Goal: Task Accomplishment & Management: Manage account settings

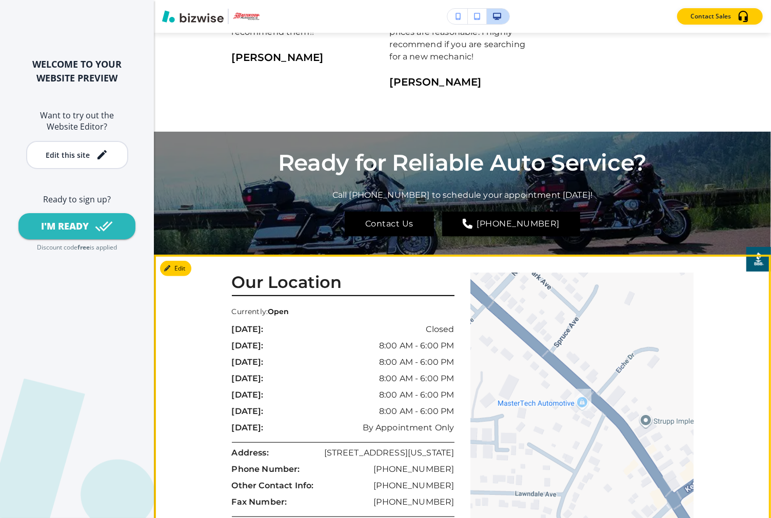
scroll to position [2849, 0]
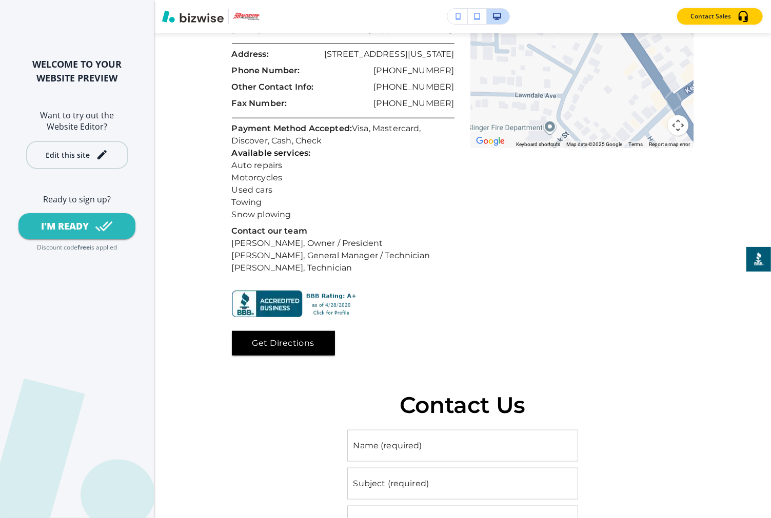
click at [78, 156] on div "Edit this site" at bounding box center [68, 155] width 44 height 8
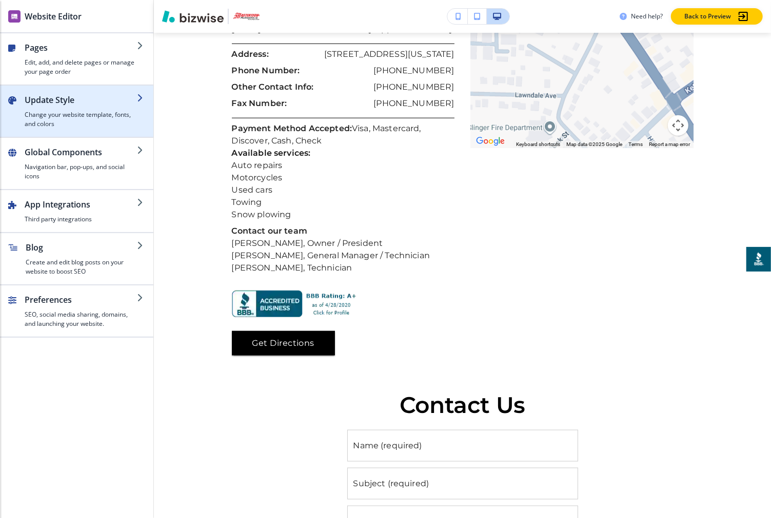
click at [87, 103] on h2 "Update Style" at bounding box center [81, 100] width 112 height 12
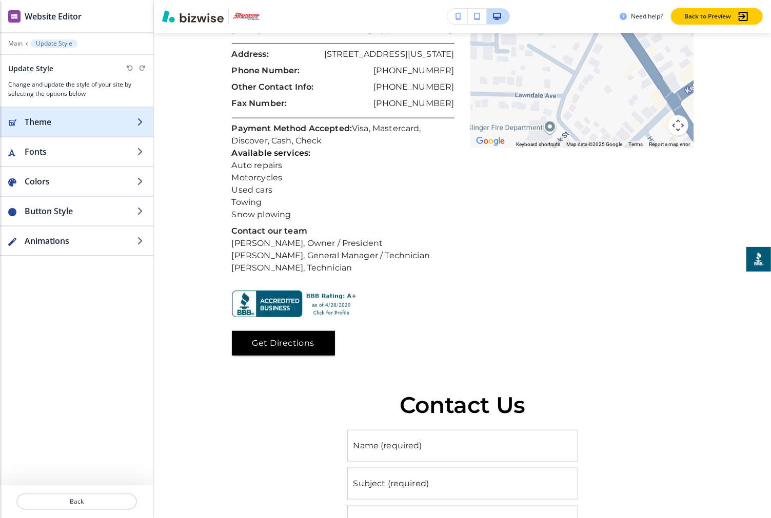
click at [78, 121] on h2 "Theme" at bounding box center [81, 122] width 112 height 12
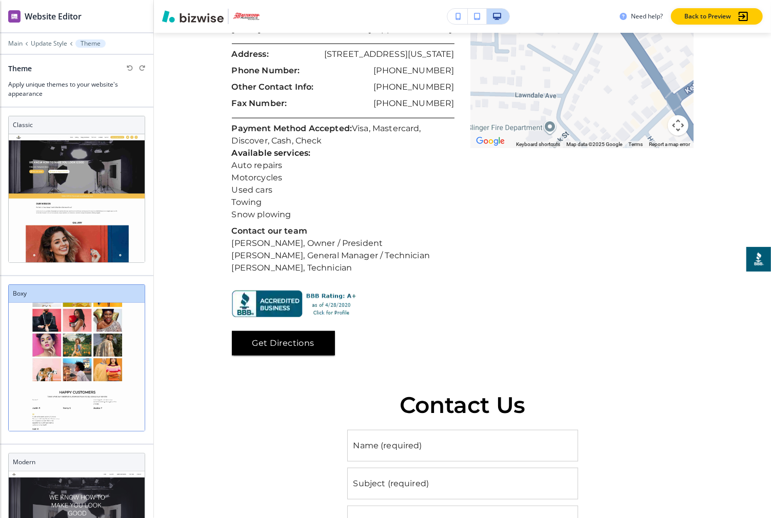
scroll to position [2, 0]
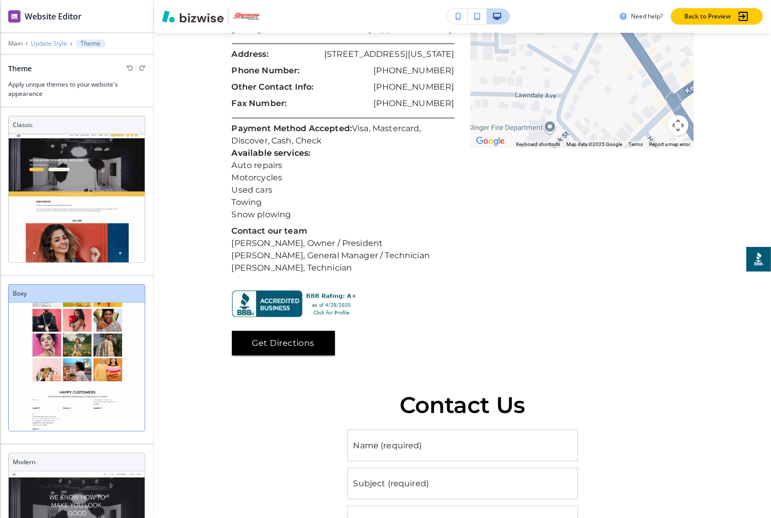
click at [48, 44] on p "Update Style" at bounding box center [49, 43] width 36 height 7
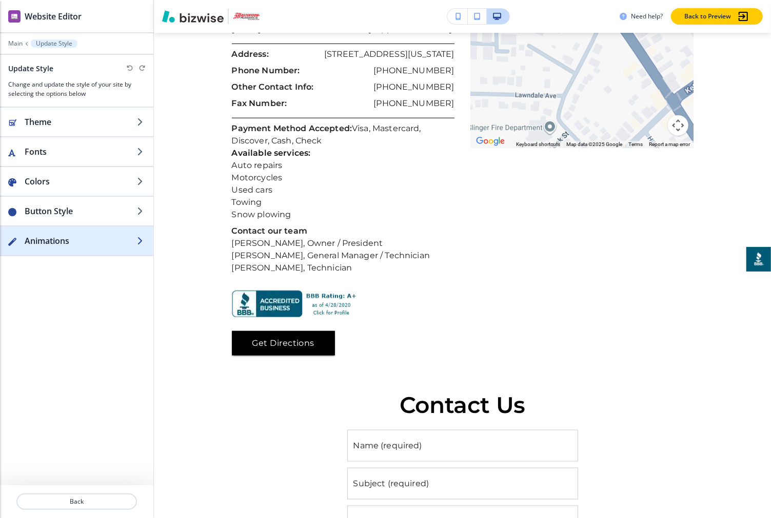
click at [79, 242] on h2 "Animations" at bounding box center [81, 241] width 112 height 12
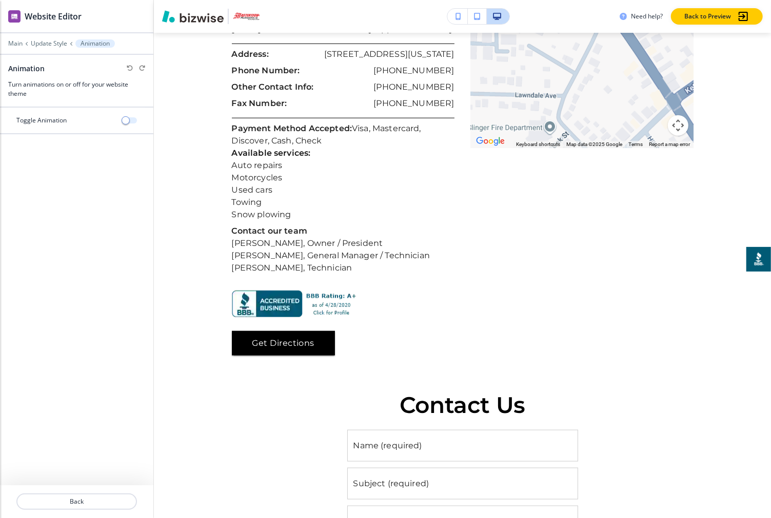
click at [127, 121] on span "button" at bounding box center [126, 120] width 8 height 8
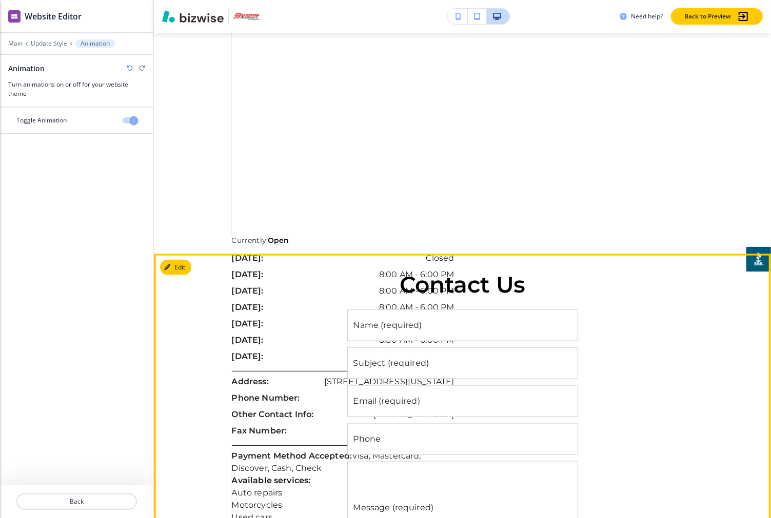
scroll to position [2859, 0]
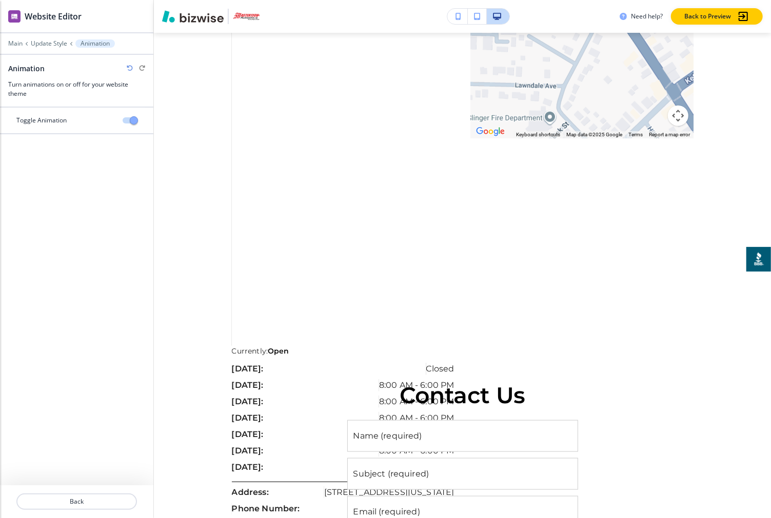
click at [135, 123] on span "button" at bounding box center [134, 120] width 8 height 8
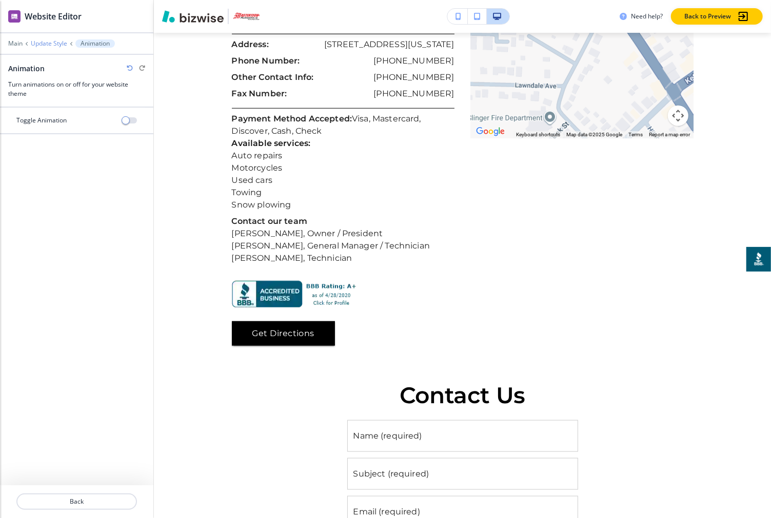
click at [43, 46] on p "Update Style" at bounding box center [49, 43] width 36 height 7
click at [13, 45] on p "Main" at bounding box center [15, 43] width 14 height 7
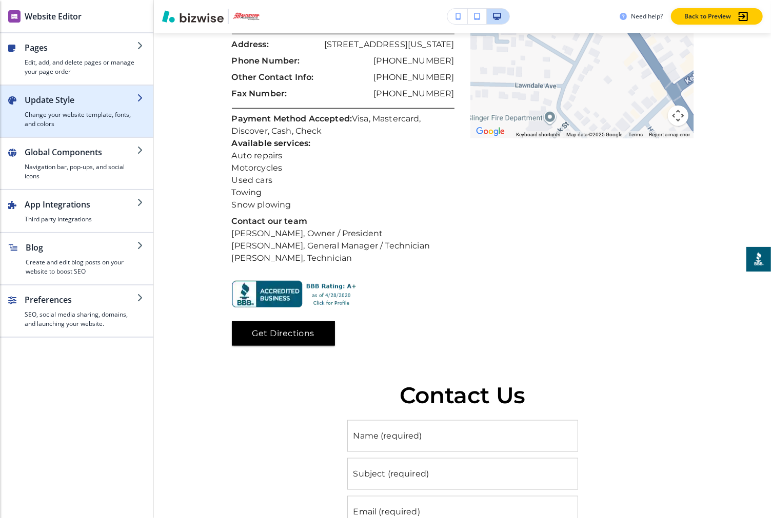
click at [77, 120] on h4 "Change your website template, fonts, and colors" at bounding box center [81, 119] width 112 height 18
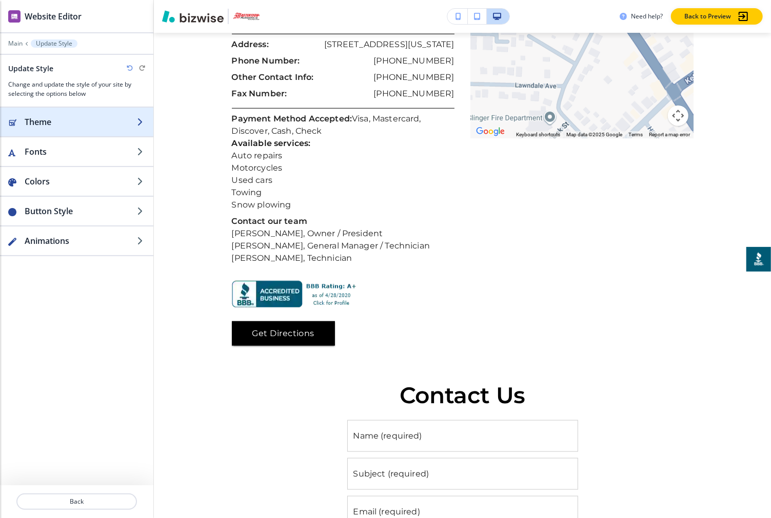
click at [73, 125] on h2 "Theme" at bounding box center [81, 122] width 112 height 12
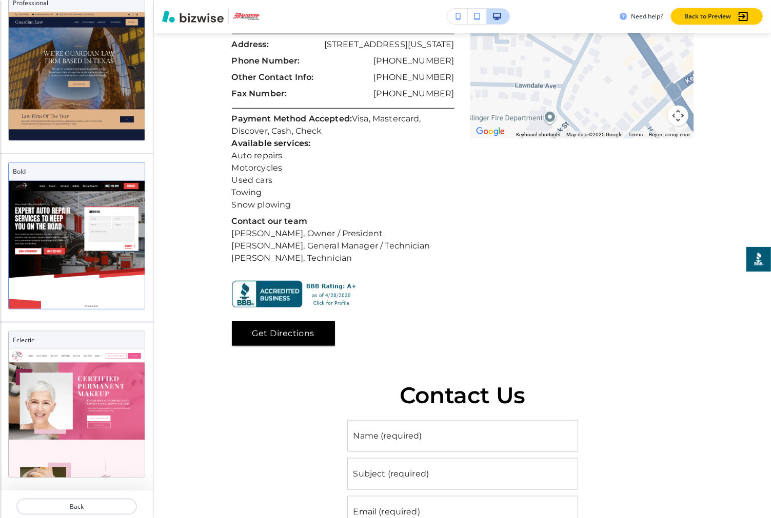
scroll to position [634, 0]
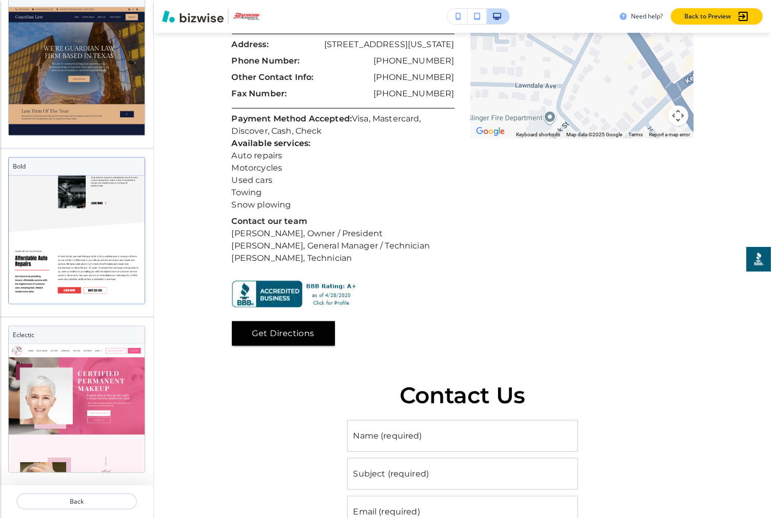
click at [63, 167] on h3 "Bold" at bounding box center [77, 166] width 128 height 9
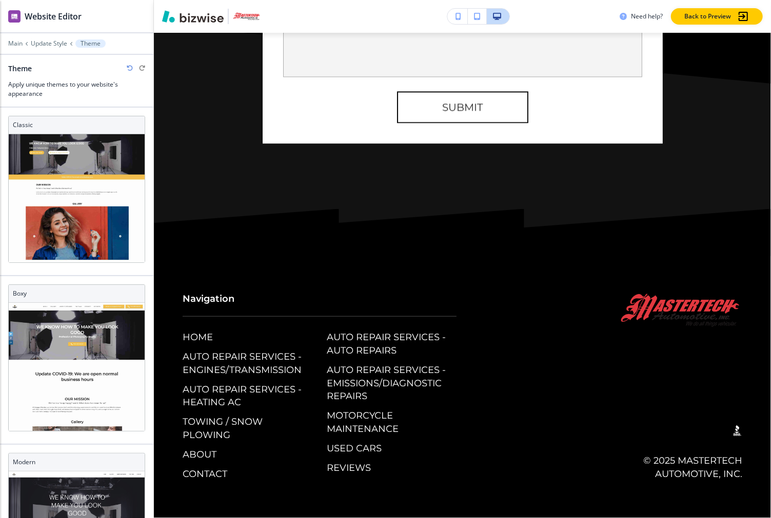
scroll to position [23, 0]
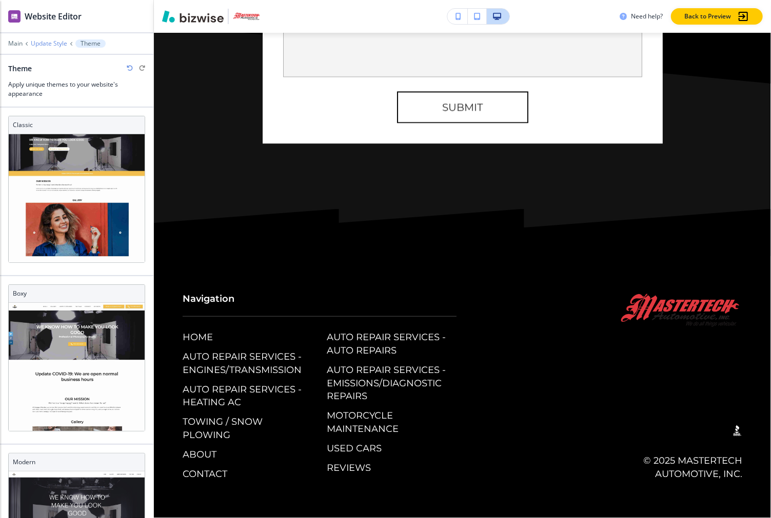
click at [58, 40] on p "Update Style" at bounding box center [49, 43] width 36 height 7
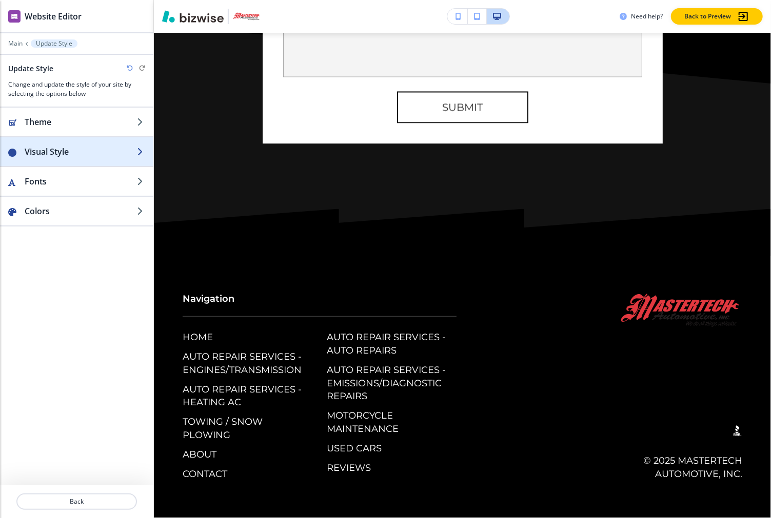
click at [84, 150] on h2 "Visual Style" at bounding box center [81, 152] width 112 height 12
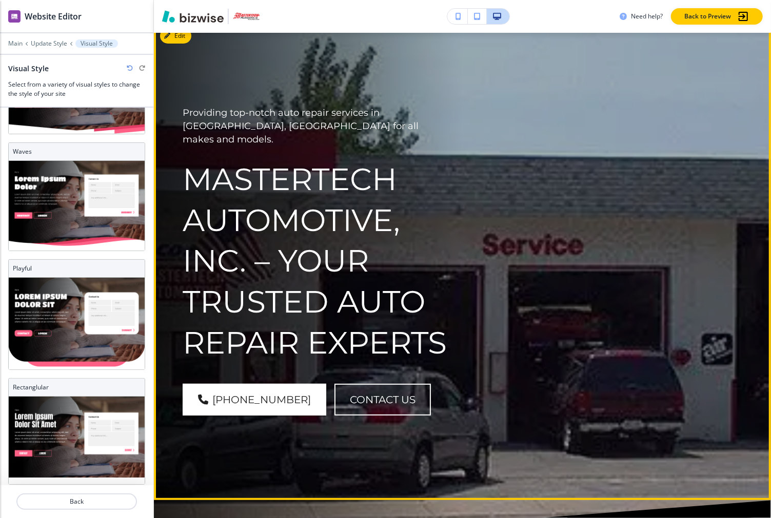
scroll to position [0, 0]
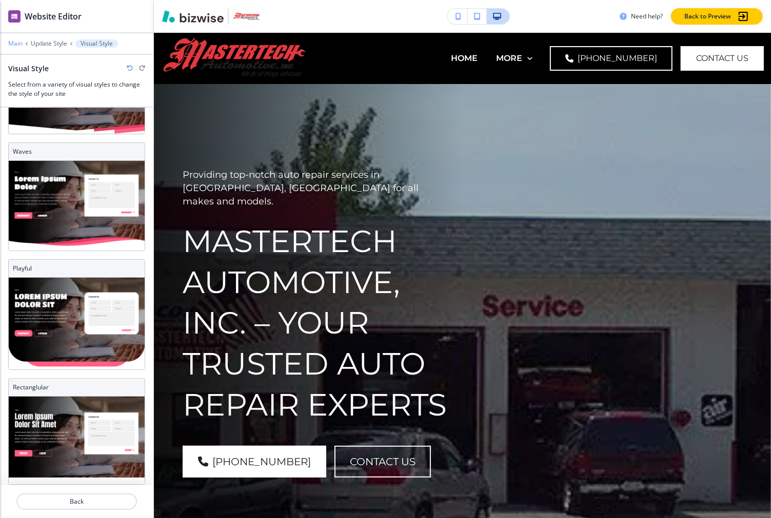
click at [14, 44] on p "Main" at bounding box center [15, 43] width 14 height 7
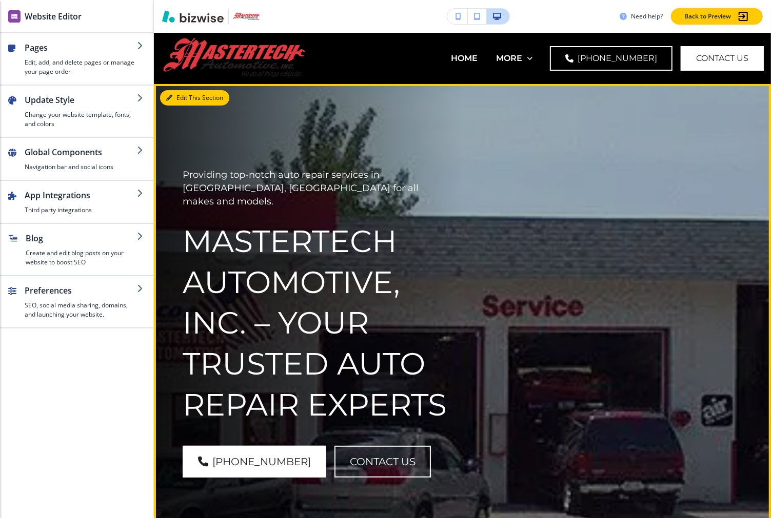
click at [180, 98] on button "Edit This Section" at bounding box center [194, 97] width 69 height 15
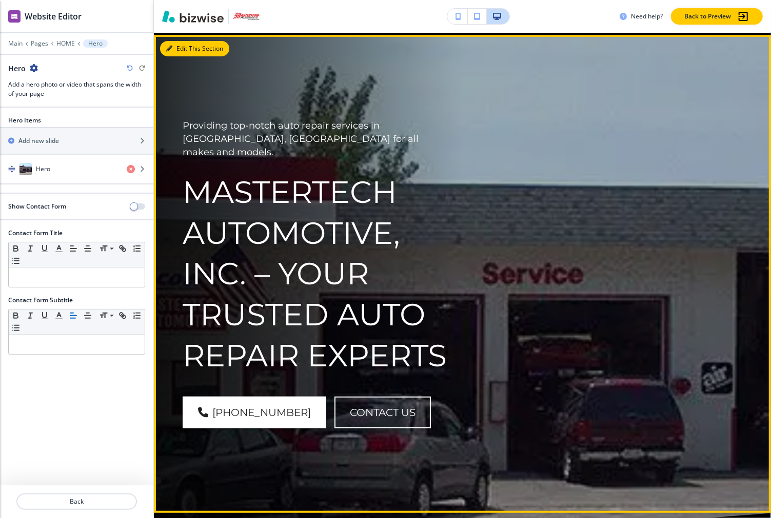
scroll to position [51, 0]
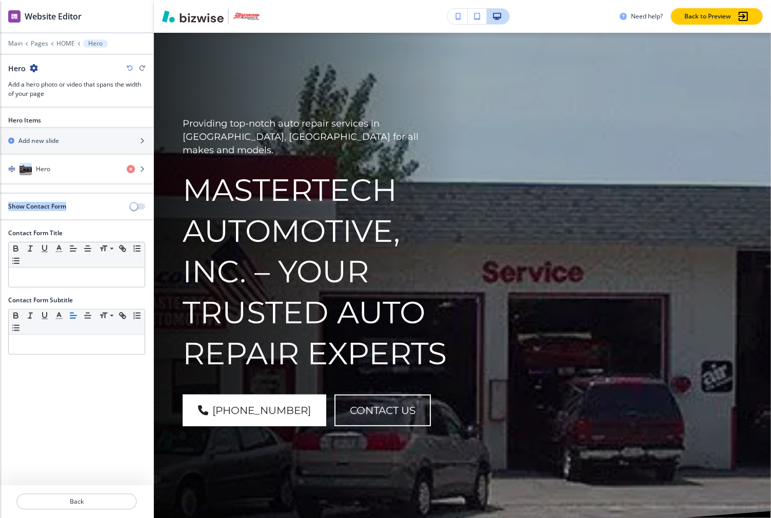
click at [135, 203] on div "Show Contact Form" at bounding box center [76, 207] width 153 height 26
click at [135, 206] on span "button" at bounding box center [134, 207] width 8 height 8
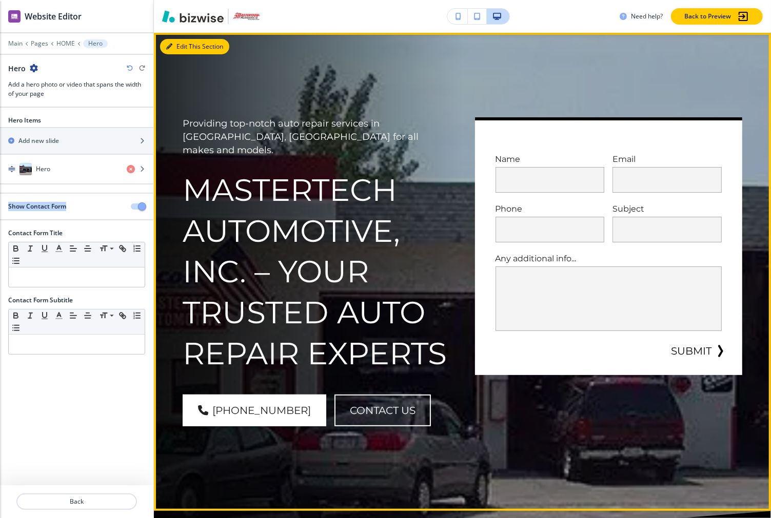
click at [171, 47] on icon "button" at bounding box center [169, 47] width 6 height 6
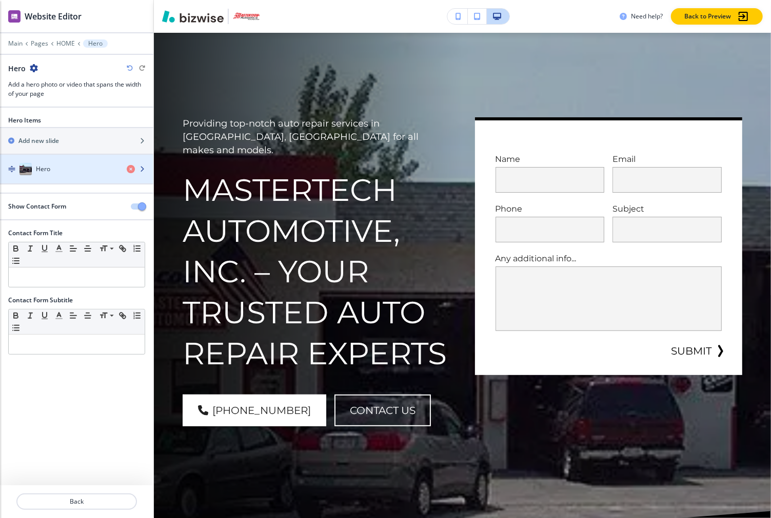
click at [36, 167] on h4 "Hero" at bounding box center [43, 169] width 14 height 9
click at [58, 165] on div "Hero" at bounding box center [59, 169] width 118 height 12
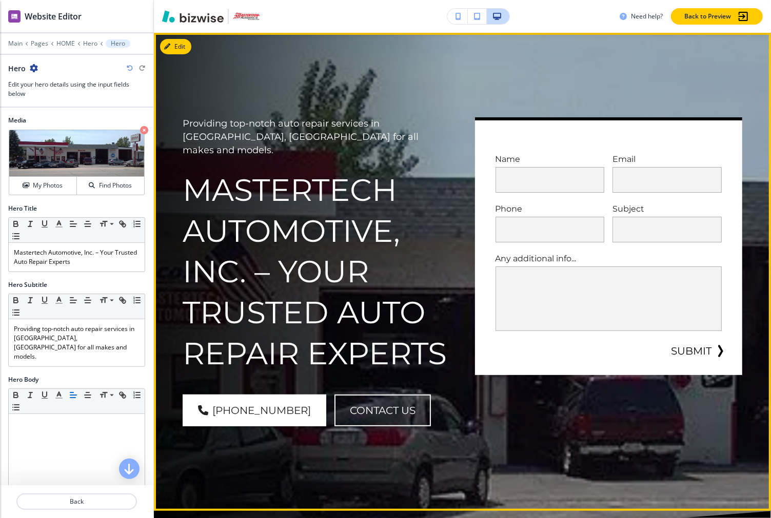
scroll to position [0, 0]
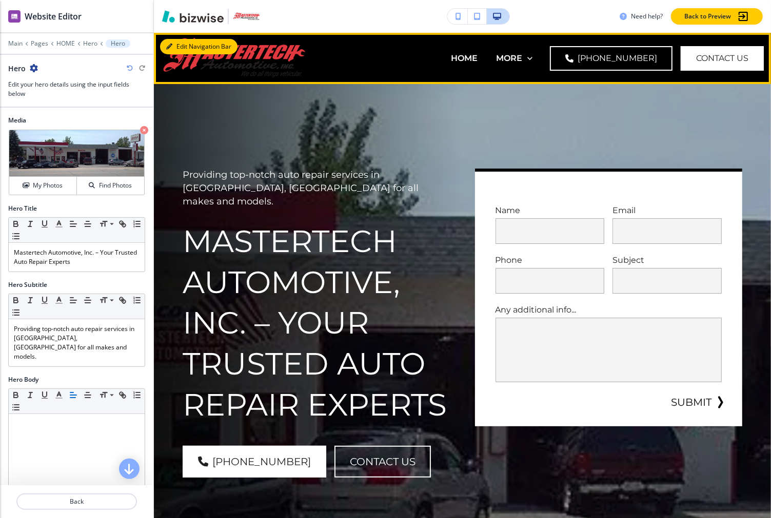
click at [171, 42] on button "Edit Navigation Bar" at bounding box center [198, 46] width 77 height 15
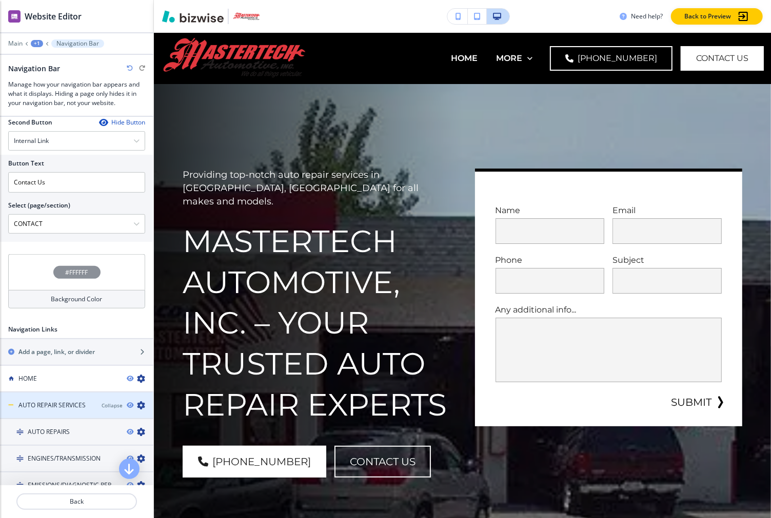
scroll to position [267, 0]
click at [75, 272] on h4 "#FFFFFF" at bounding box center [77, 273] width 23 height 9
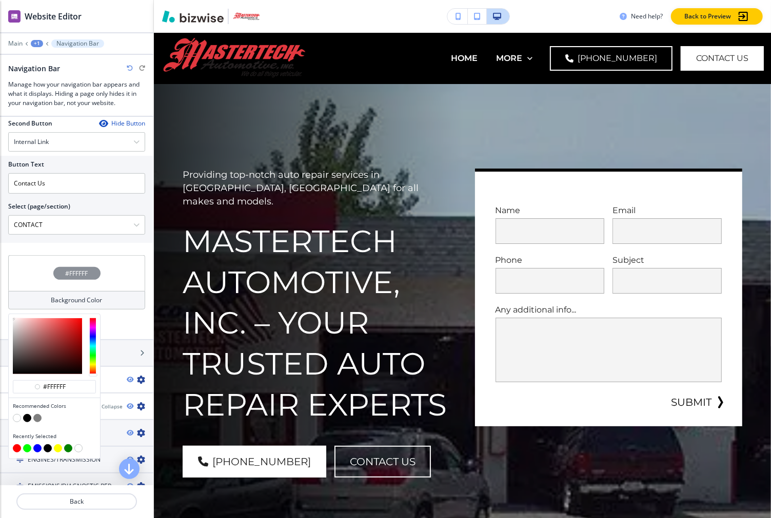
click at [13, 416] on button "button" at bounding box center [17, 418] width 8 height 8
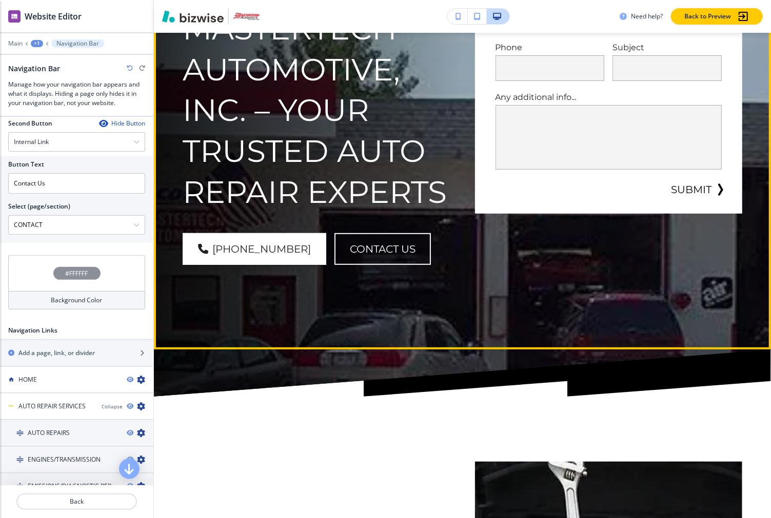
scroll to position [0, 0]
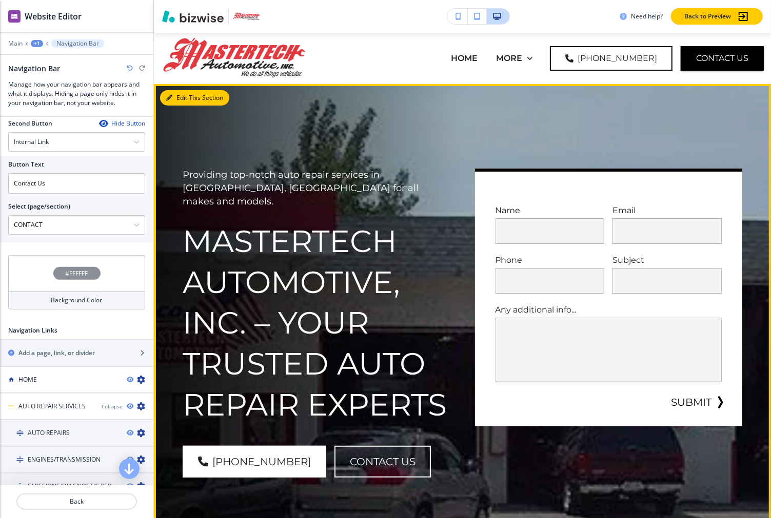
click at [174, 92] on button "Edit This Section" at bounding box center [194, 97] width 69 height 15
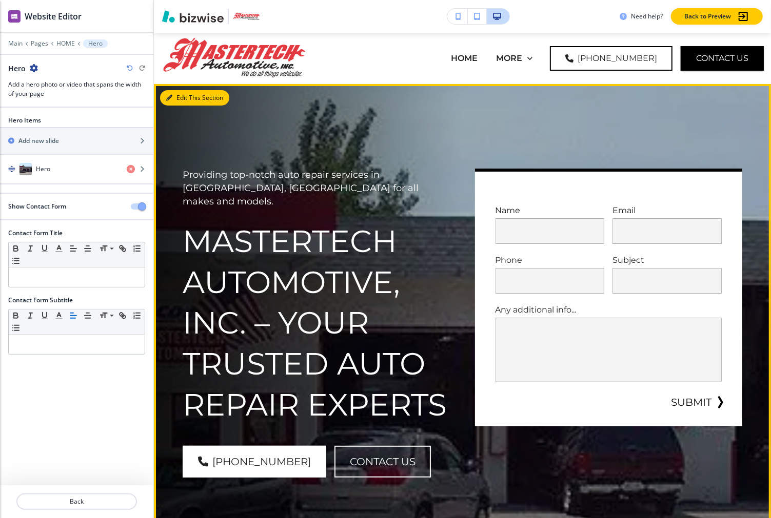
scroll to position [51, 0]
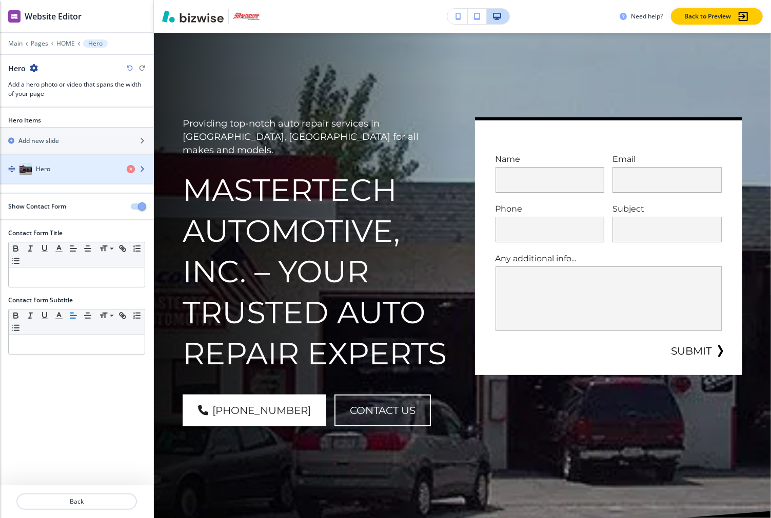
click at [50, 175] on div "button" at bounding box center [76, 179] width 153 height 8
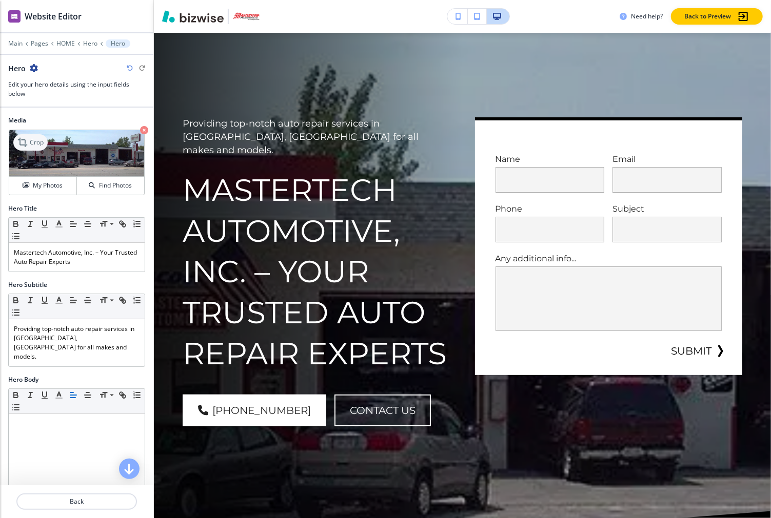
click at [28, 145] on icon at bounding box center [23, 142] width 12 height 12
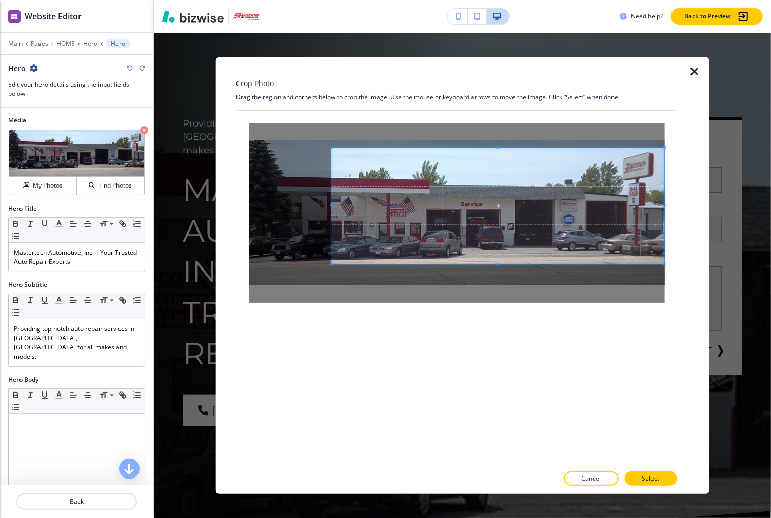
click at [494, 229] on span at bounding box center [498, 206] width 333 height 116
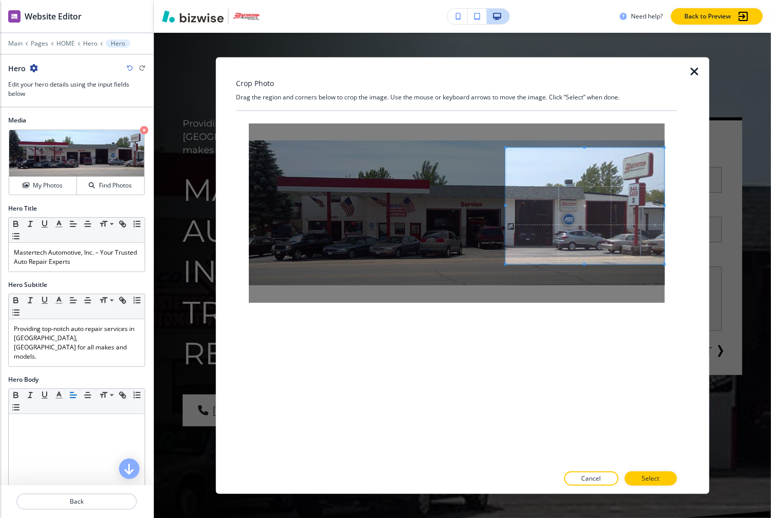
click at [505, 216] on div at bounding box center [584, 206] width 159 height 116
click at [657, 474] on p "Select" at bounding box center [650, 478] width 17 height 9
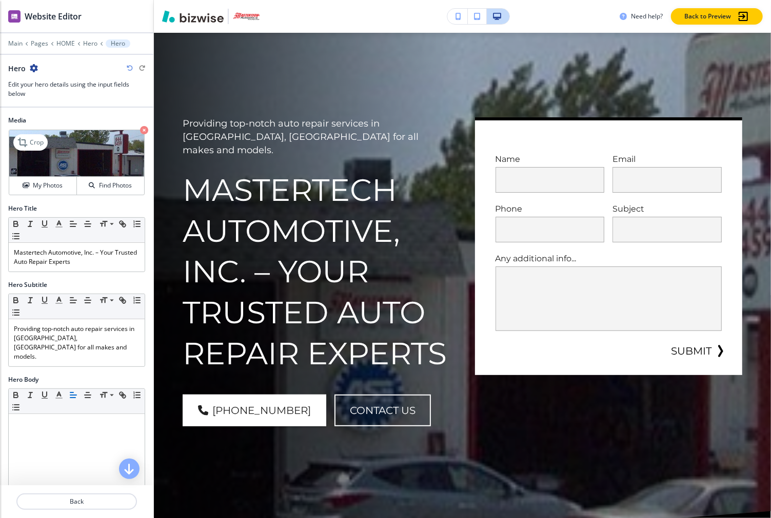
drag, startPoint x: 63, startPoint y: 149, endPoint x: 57, endPoint y: 149, distance: 5.7
click at [42, 181] on button "My Photos" at bounding box center [43, 186] width 68 height 18
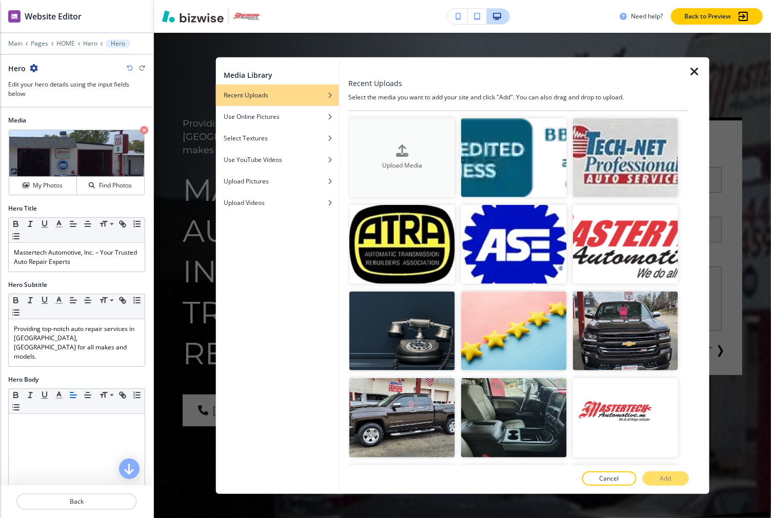
click at [388, 132] on button "Upload Media" at bounding box center [402, 157] width 106 height 79
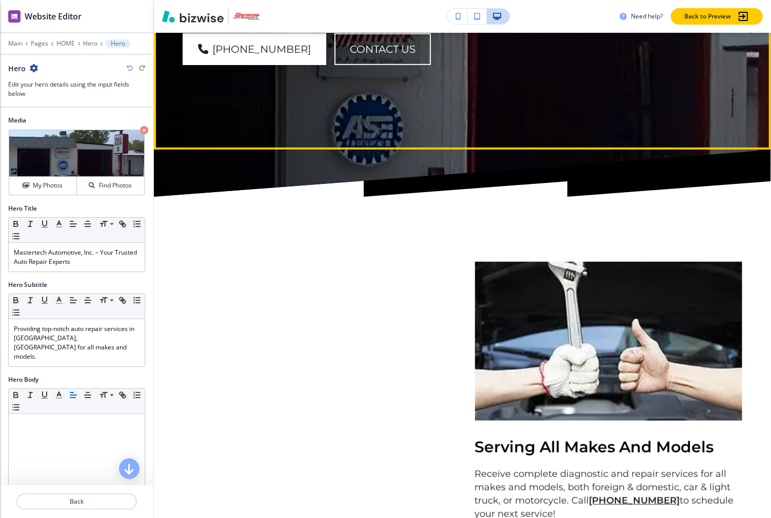
scroll to position [342, 0]
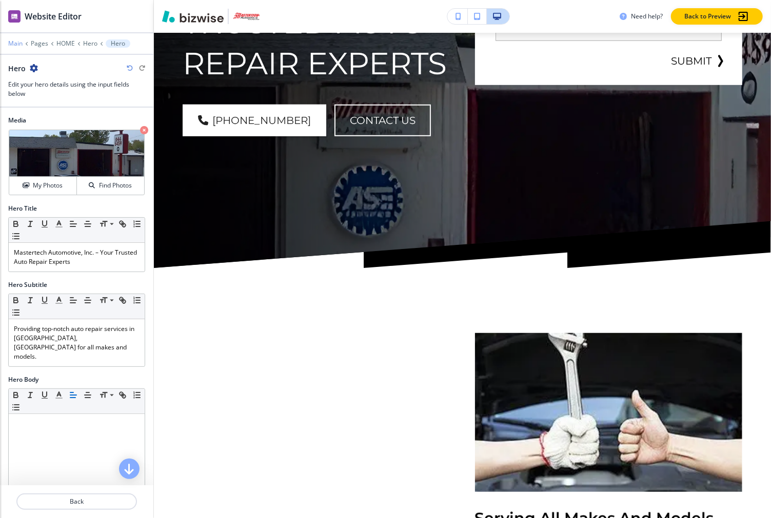
click at [18, 46] on p "Main" at bounding box center [15, 43] width 14 height 7
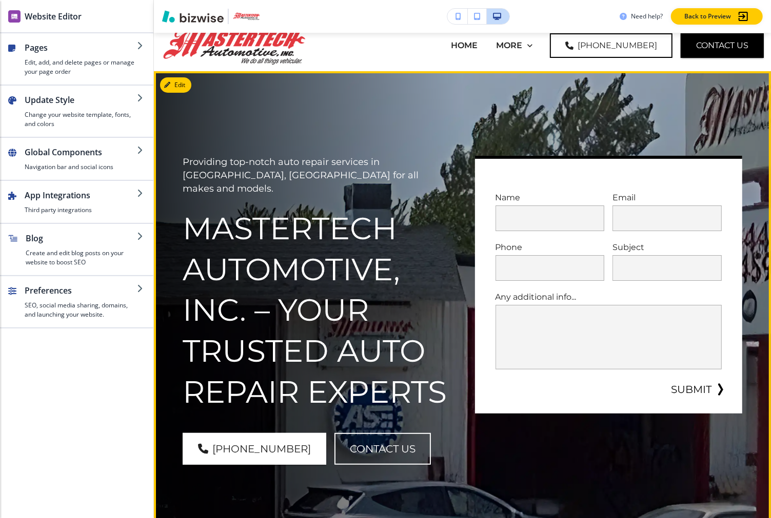
scroll to position [0, 0]
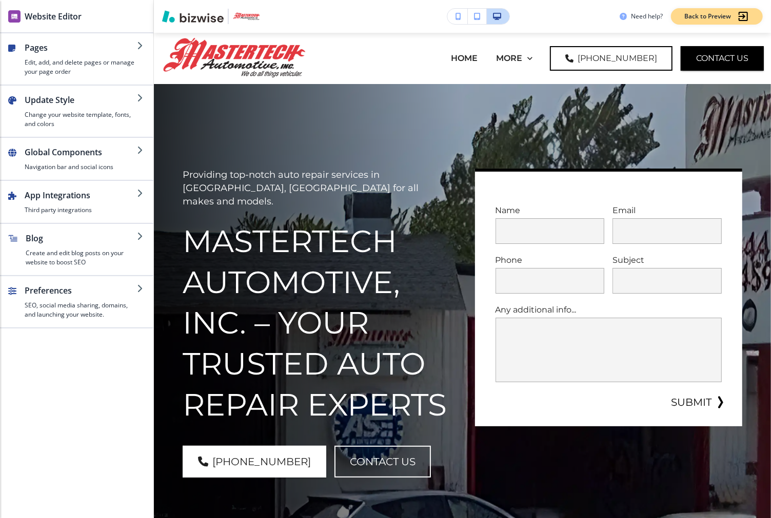
click at [722, 13] on p "Back to Preview" at bounding box center [707, 16] width 47 height 9
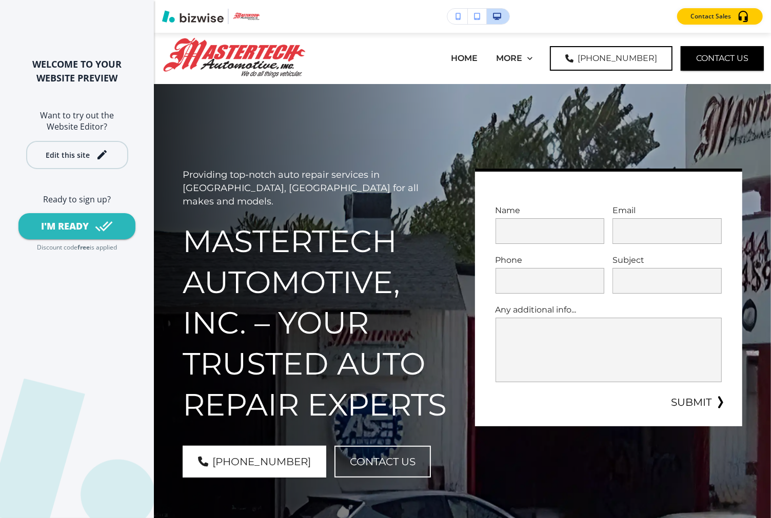
click at [90, 160] on div "Edit this site" at bounding box center [77, 155] width 63 height 12
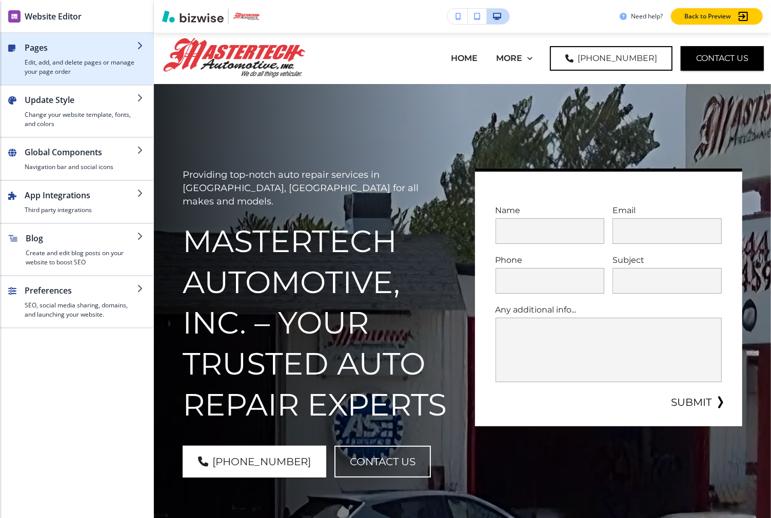
click at [77, 77] on div "button" at bounding box center [76, 80] width 153 height 8
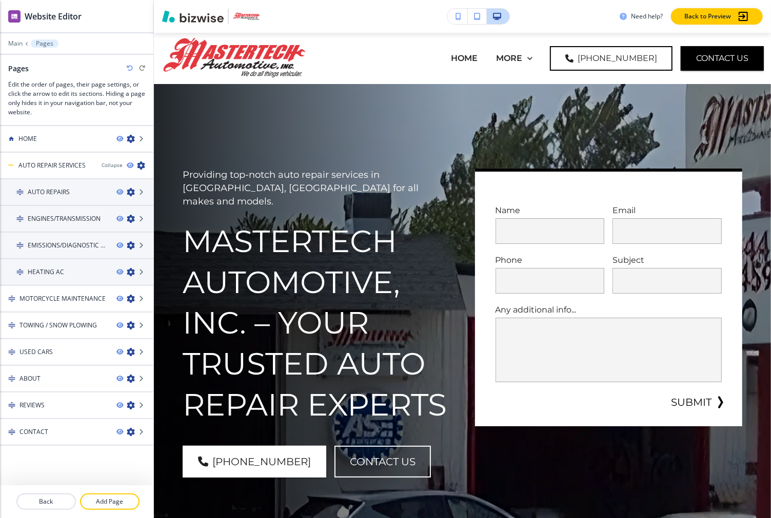
click at [19, 47] on div "Main Pages" at bounding box center [76, 43] width 137 height 8
click at [687, 17] on p "Back to Preview" at bounding box center [707, 16] width 47 height 9
